Goal: Transaction & Acquisition: Purchase product/service

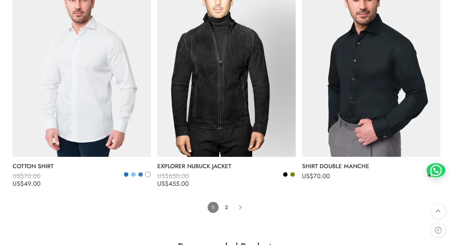
scroll to position [4432, 0]
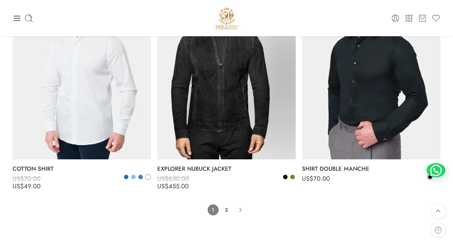
click at [229, 204] on li "2" at bounding box center [226, 209] width 11 height 11
click at [229, 204] on link "2" at bounding box center [226, 209] width 11 height 11
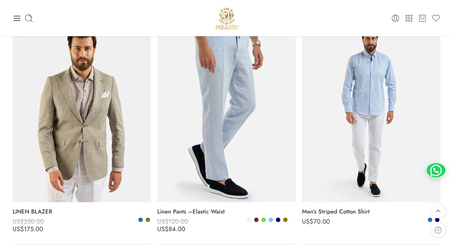
scroll to position [306, 0]
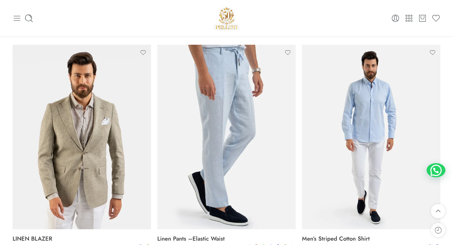
click at [16, 18] on icon at bounding box center [17, 18] width 7 height 5
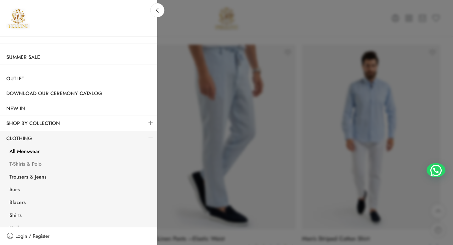
click at [31, 165] on link "T-Shirts & Polo" at bounding box center [80, 164] width 154 height 13
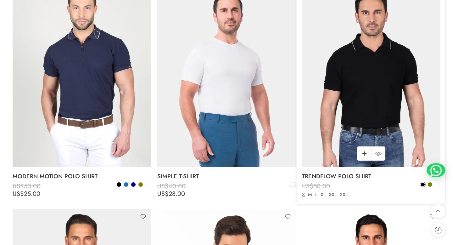
scroll to position [1996, 0]
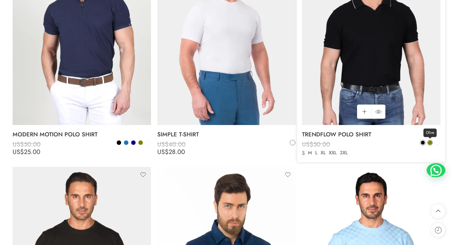
click at [432, 140] on span at bounding box center [430, 142] width 4 height 4
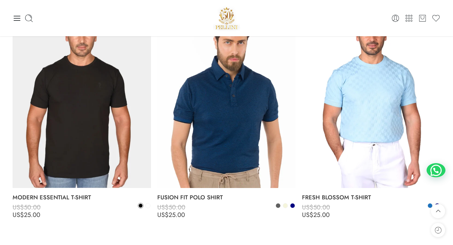
scroll to position [2160, 0]
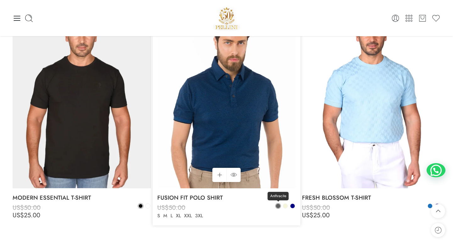
click at [278, 204] on span at bounding box center [278, 206] width 4 height 4
click at [293, 204] on span at bounding box center [293, 206] width 4 height 4
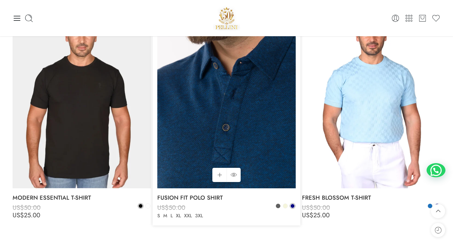
click at [220, 131] on img at bounding box center [226, 95] width 139 height 185
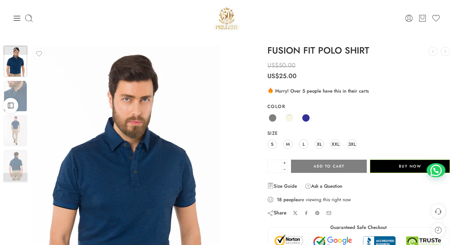
scroll to position [47, 0]
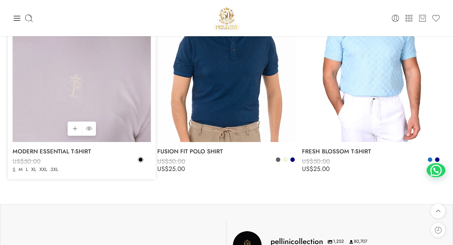
scroll to position [2150, 0]
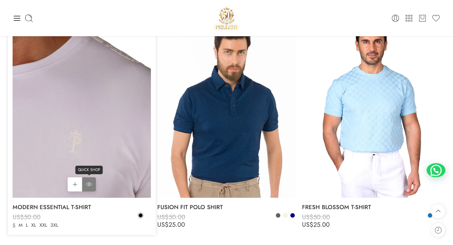
click at [91, 179] on icon at bounding box center [89, 184] width 6 height 11
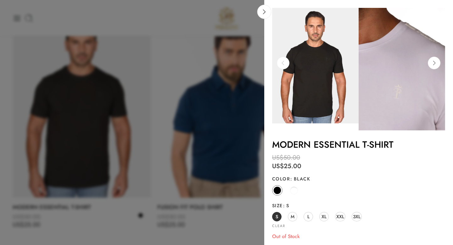
click at [329, 82] on img at bounding box center [315, 66] width 87 height 116
click at [212, 146] on div at bounding box center [226, 122] width 453 height 245
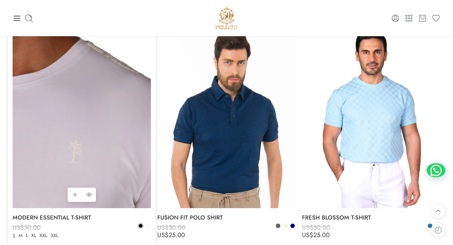
scroll to position [2140, 0]
click at [123, 164] on img at bounding box center [82, 116] width 139 height 185
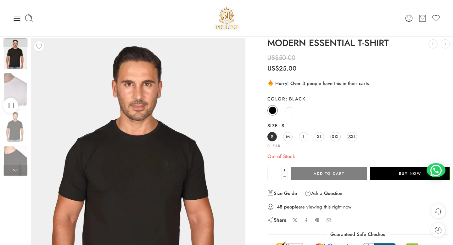
scroll to position [9, 0]
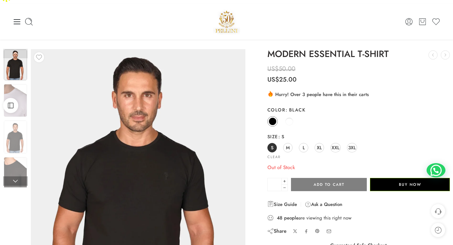
click at [15, 56] on img at bounding box center [15, 64] width 23 height 31
click at [18, 159] on img at bounding box center [15, 173] width 23 height 33
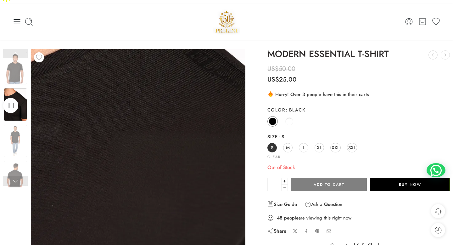
scroll to position [20, 0]
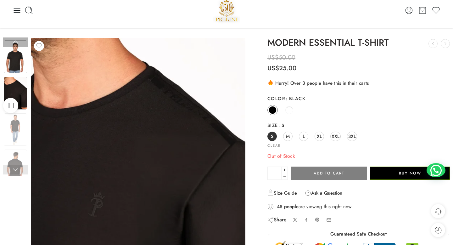
click at [19, 53] on img at bounding box center [15, 56] width 23 height 33
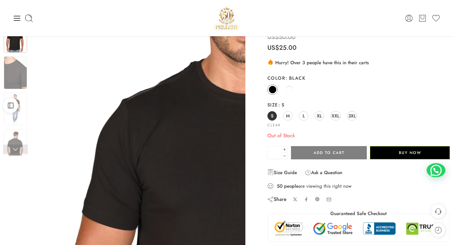
scroll to position [37, 0]
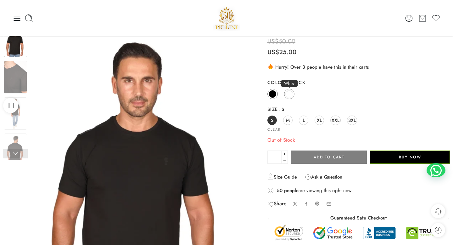
click at [289, 90] on span at bounding box center [290, 94] width 8 height 8
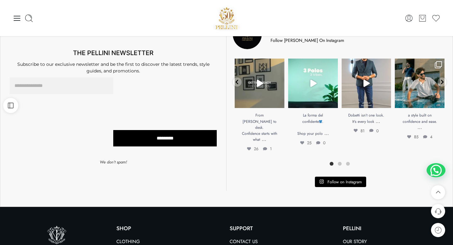
scroll to position [0, 0]
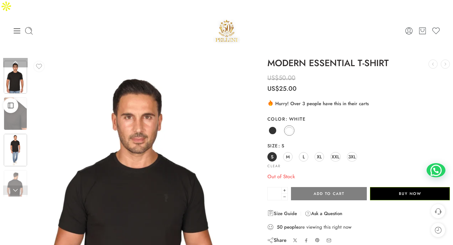
click at [9, 134] on img at bounding box center [15, 150] width 23 height 33
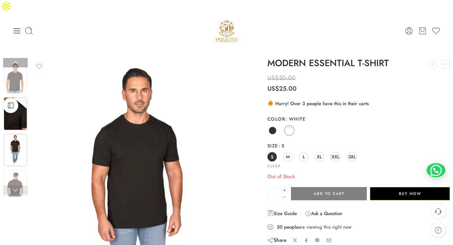
click at [22, 115] on img at bounding box center [15, 113] width 23 height 33
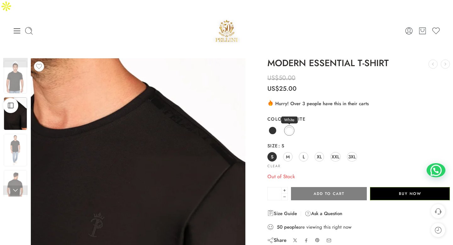
click at [288, 127] on span at bounding box center [290, 131] width 8 height 8
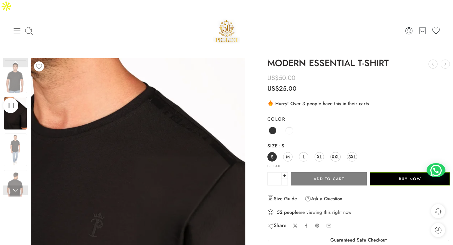
click at [220, 20] on img at bounding box center [226, 30] width 27 height 27
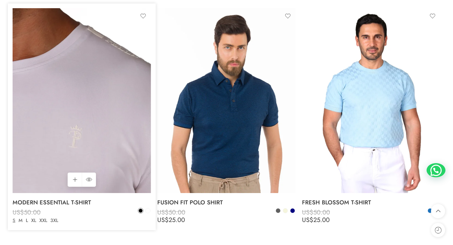
scroll to position [2160, 0]
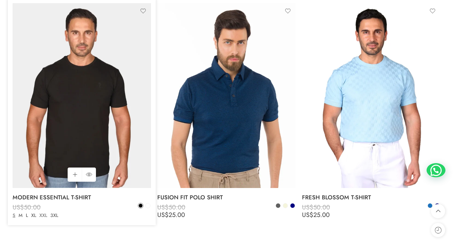
click at [44, 212] on link "XXL" at bounding box center [43, 215] width 11 height 7
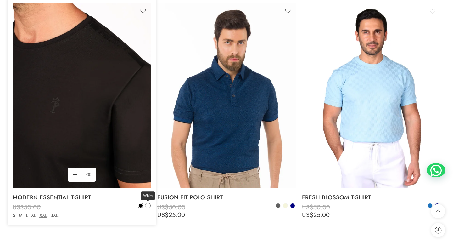
click at [148, 203] on span at bounding box center [148, 205] width 4 height 4
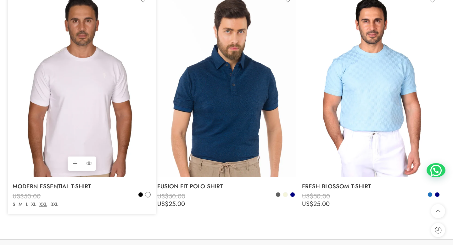
scroll to position [2166, 0]
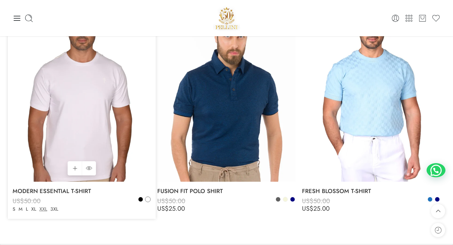
click at [76, 117] on img at bounding box center [82, 89] width 139 height 185
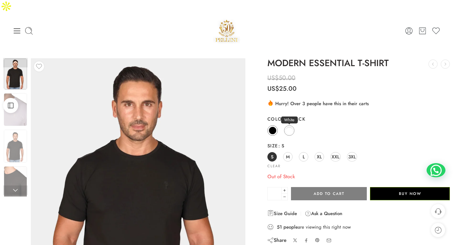
click at [287, 127] on span at bounding box center [290, 131] width 8 height 8
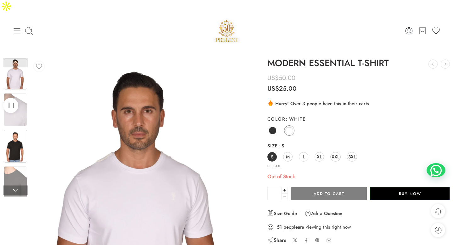
click at [17, 130] on img at bounding box center [15, 146] width 23 height 33
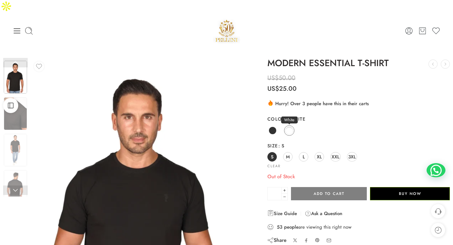
click at [289, 127] on span at bounding box center [290, 131] width 8 height 8
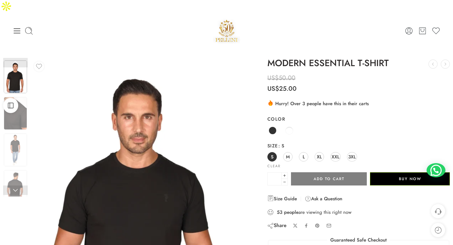
scroll to position [31, 0]
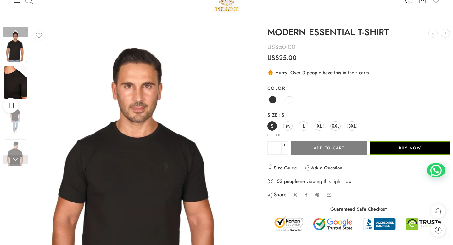
click at [23, 71] on img at bounding box center [15, 82] width 23 height 33
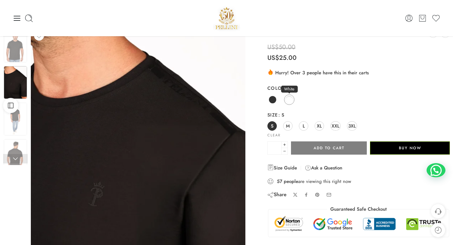
click at [285, 94] on link "White" at bounding box center [289, 99] width 10 height 10
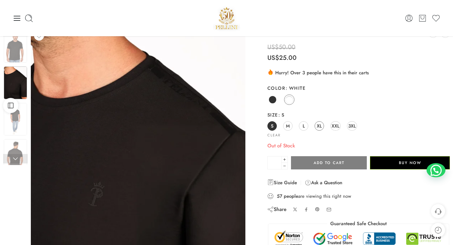
click at [315, 121] on link "XL" at bounding box center [319, 125] width 9 height 9
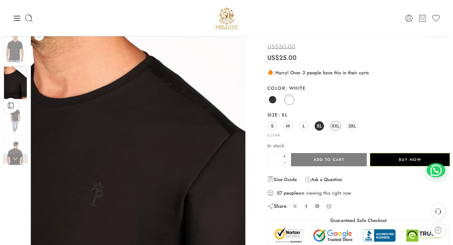
click at [332, 121] on link "XXL" at bounding box center [336, 125] width 10 height 9
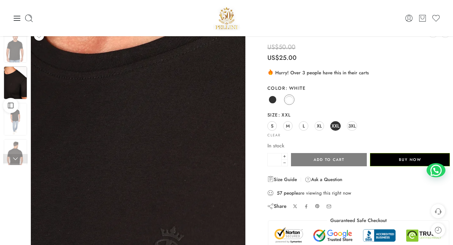
scroll to position [0, 0]
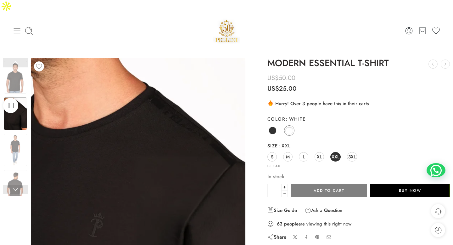
click at [19, 26] on icon at bounding box center [17, 30] width 9 height 9
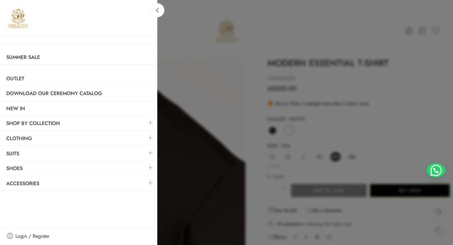
click at [19, 15] on img at bounding box center [18, 18] width 24 height 24
click at [151, 135] on link at bounding box center [150, 138] width 13 height 14
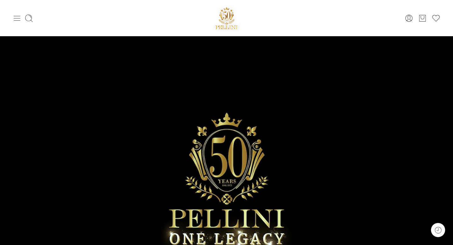
click at [17, 21] on icon at bounding box center [17, 18] width 9 height 9
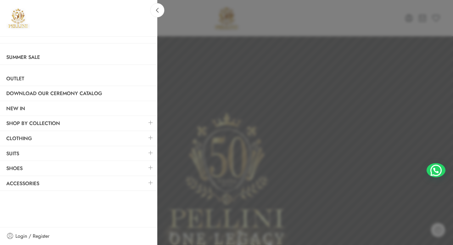
click at [152, 139] on link at bounding box center [150, 138] width 13 height 14
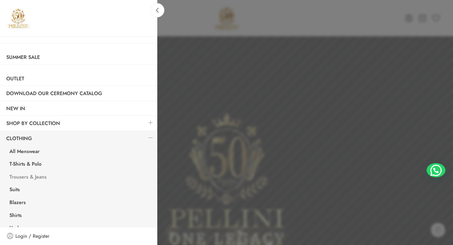
click at [26, 175] on link "Trousers & Jeans" at bounding box center [80, 177] width 154 height 13
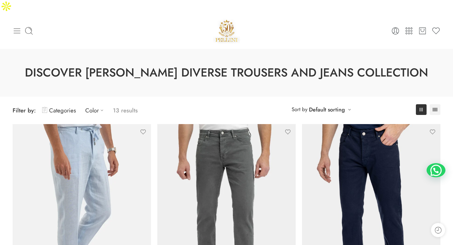
click at [17, 26] on icon at bounding box center [17, 30] width 9 height 9
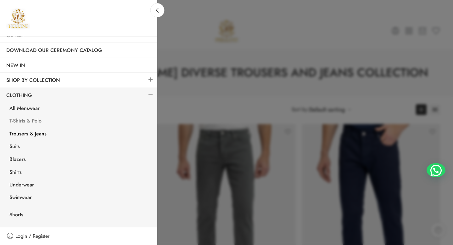
scroll to position [47, 0]
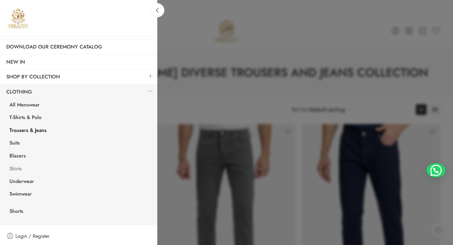
click at [22, 168] on link "Shirts" at bounding box center [80, 169] width 154 height 13
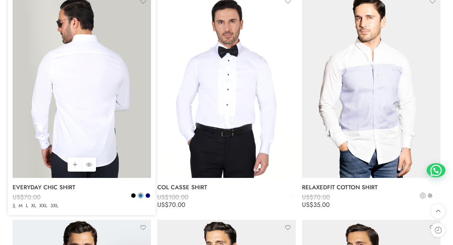
scroll to position [1270, 0]
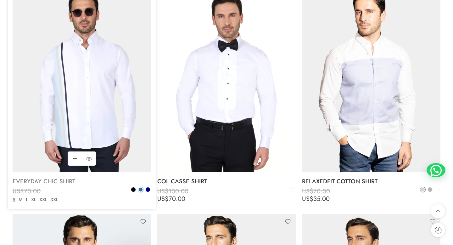
click at [71, 175] on link "EVERYDAY CHIC SHIRT" at bounding box center [82, 181] width 139 height 13
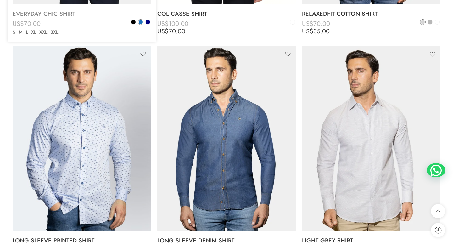
scroll to position [1454, 0]
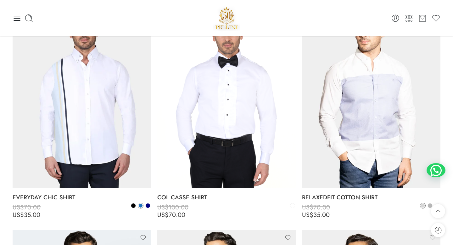
scroll to position [1247, 0]
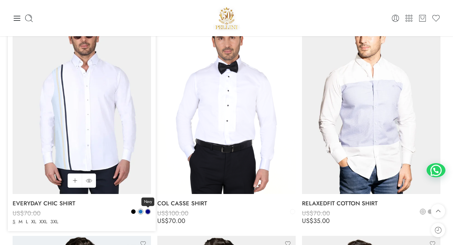
click at [149, 209] on span at bounding box center [148, 211] width 4 height 4
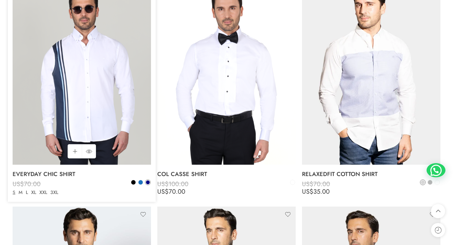
scroll to position [1281, 0]
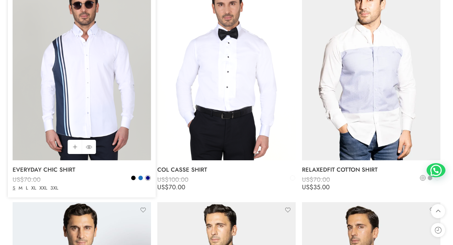
click at [59, 136] on img at bounding box center [82, 68] width 139 height 185
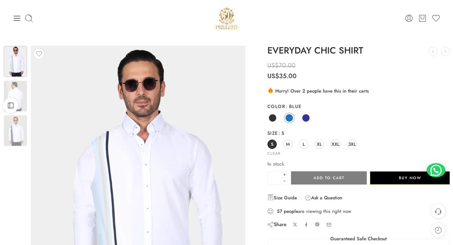
scroll to position [46, 0]
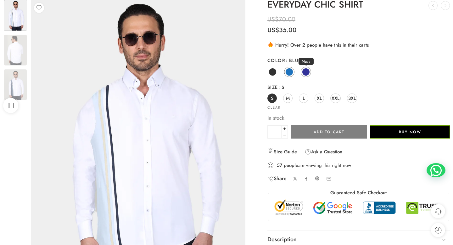
click at [304, 69] on span at bounding box center [306, 72] width 8 height 8
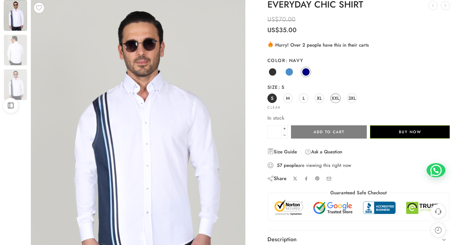
click at [332, 95] on span "XXL" at bounding box center [336, 98] width 8 height 9
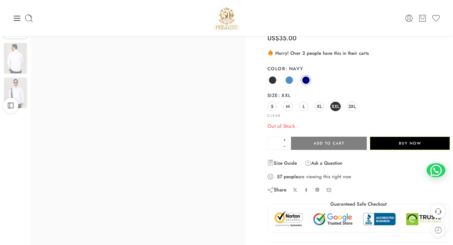
scroll to position [10, 0]
